Goal: Information Seeking & Learning: Compare options

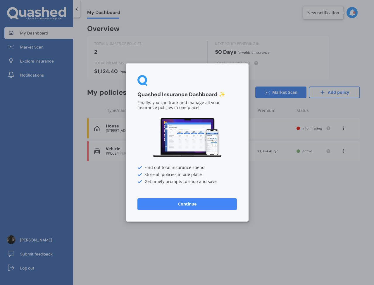
click at [188, 202] on button "Continue" at bounding box center [186, 204] width 99 height 12
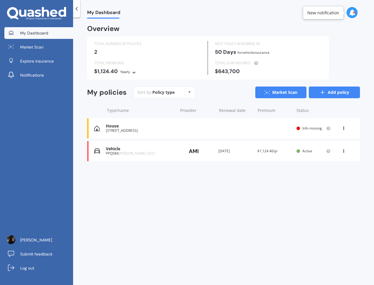
click at [337, 91] on link "Add policy" at bounding box center [333, 92] width 51 height 12
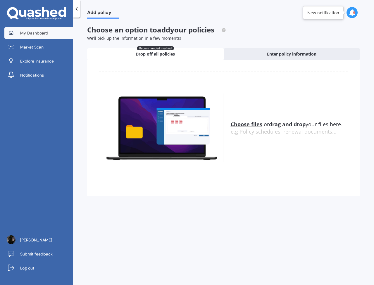
click at [33, 32] on span "My Dashboard" at bounding box center [34, 33] width 28 height 6
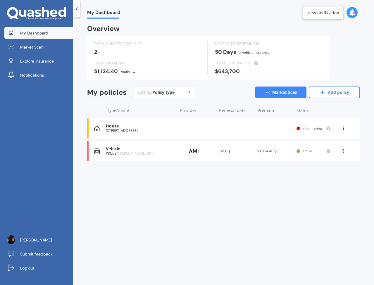
click at [192, 90] on div "Policy type Alphabetical Date added Renewing next" at bounding box center [189, 92] width 9 height 11
click at [190, 90] on div "Policy type Alphabetical Date added Renewing next" at bounding box center [189, 92] width 9 height 11
click at [319, 91] on icon at bounding box center [322, 92] width 6 height 6
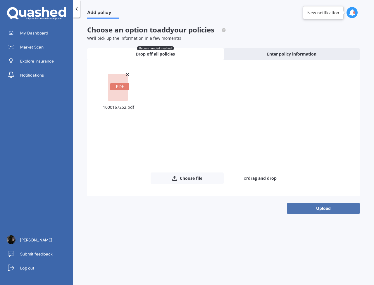
click at [324, 208] on button "Upload" at bounding box center [322, 208] width 73 height 11
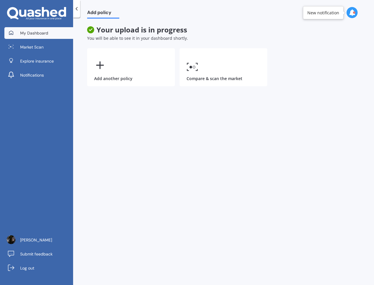
click at [53, 33] on link "My Dashboard" at bounding box center [38, 33] width 69 height 12
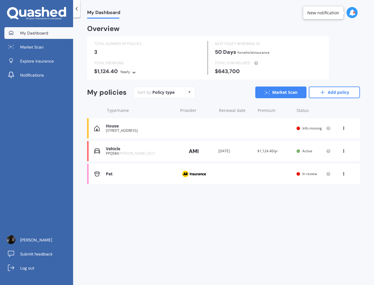
click at [343, 127] on icon at bounding box center [343, 127] width 4 height 4
click at [326, 137] on div "View policy" at bounding box center [330, 139] width 58 height 12
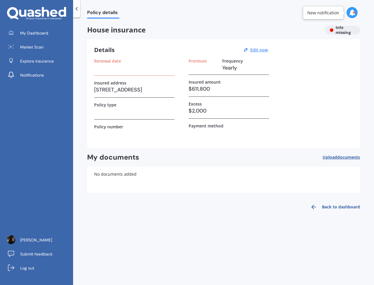
click at [338, 31] on div "House insurance Info missing" at bounding box center [223, 30] width 272 height 9
click at [332, 30] on div "House insurance Info missing" at bounding box center [223, 30] width 272 height 9
click at [138, 71] on h3 at bounding box center [134, 67] width 80 height 9
click at [110, 70] on h3 at bounding box center [134, 67] width 80 height 9
click at [78, 14] on div at bounding box center [76, 9] width 7 height 18
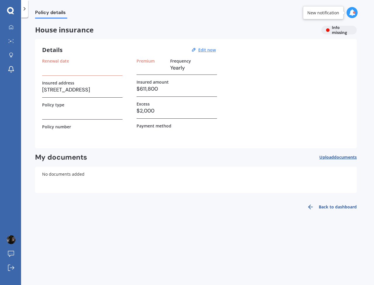
click at [26, 13] on div at bounding box center [24, 9] width 7 height 18
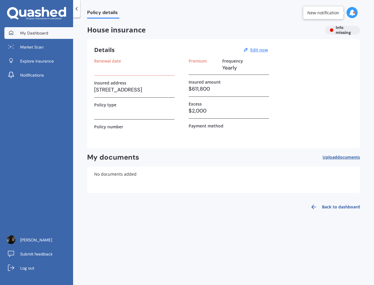
click at [28, 36] on span "My Dashboard" at bounding box center [34, 33] width 28 height 6
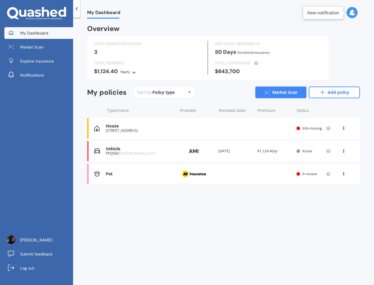
click at [343, 125] on icon at bounding box center [343, 127] width 4 height 4
click at [322, 150] on div "Delete" at bounding box center [330, 151] width 58 height 12
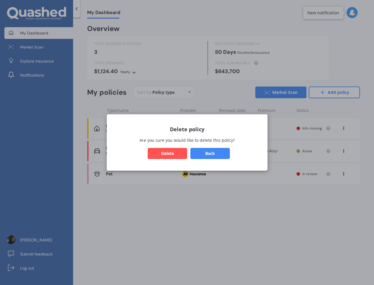
click at [172, 155] on button "Delete" at bounding box center [166, 153] width 39 height 11
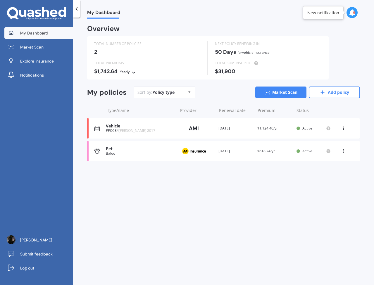
click at [200, 152] on img at bounding box center [193, 150] width 29 height 11
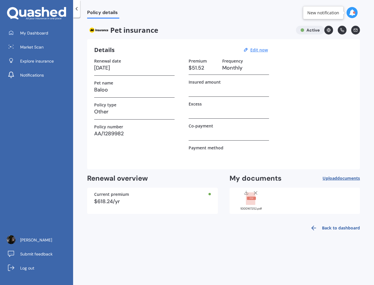
click at [328, 29] on icon at bounding box center [328, 30] width 4 height 4
click at [29, 46] on span "Market Scan" at bounding box center [31, 47] width 23 height 6
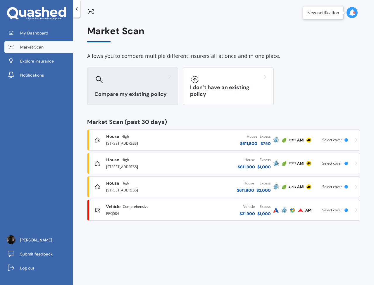
click at [133, 93] on h3 "Compare my existing policy" at bounding box center [132, 94] width 76 height 7
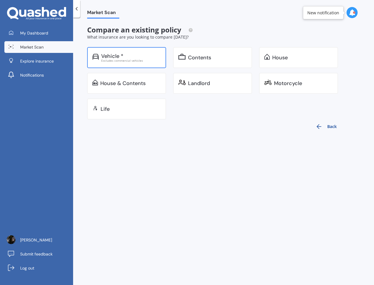
click at [124, 60] on div "Excludes commercial vehicles" at bounding box center [131, 60] width 60 height 3
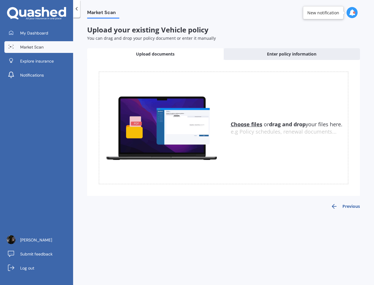
click at [77, 10] on icon at bounding box center [77, 9] width 6 height 6
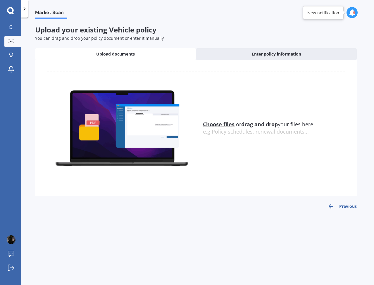
click at [24, 12] on div at bounding box center [24, 9] width 7 height 18
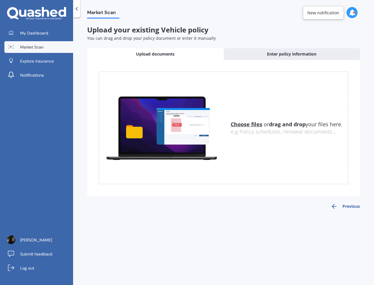
click at [45, 47] on link "Market Scan" at bounding box center [38, 47] width 69 height 12
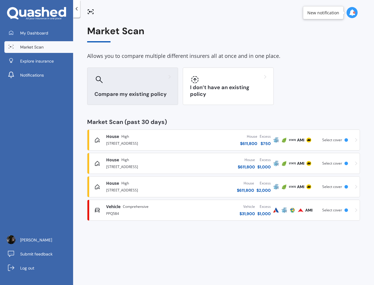
click at [136, 92] on h3 "Compare my existing policy" at bounding box center [132, 94] width 76 height 7
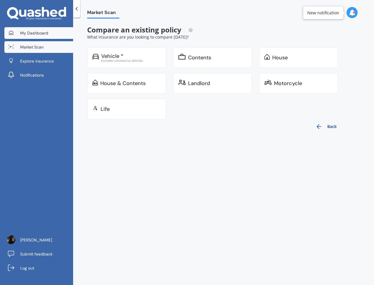
click at [33, 31] on span "My Dashboard" at bounding box center [34, 33] width 28 height 6
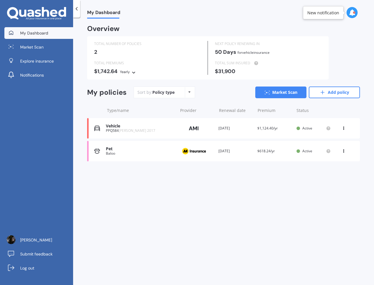
click at [343, 125] on icon at bounding box center [343, 127] width 4 height 4
click at [338, 185] on div "My Dashboard Overview TOTAL NUMBER OF POLICIES 2 NEXT POLICY RENEWING [DATE] fo…" at bounding box center [223, 152] width 301 height 267
click at [343, 149] on icon at bounding box center [343, 150] width 4 height 4
click at [236, 190] on div "My Dashboard Overview TOTAL NUMBER OF POLICIES 2 NEXT POLICY RENEWING [DATE] fo…" at bounding box center [223, 152] width 301 height 267
click at [281, 88] on link "Market Scan" at bounding box center [280, 92] width 51 height 12
